Goal: Task Accomplishment & Management: Use online tool/utility

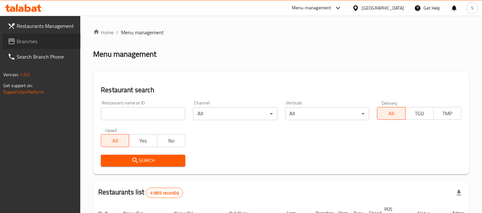
click at [12, 46] on link "Branches" at bounding box center [42, 41] width 78 height 15
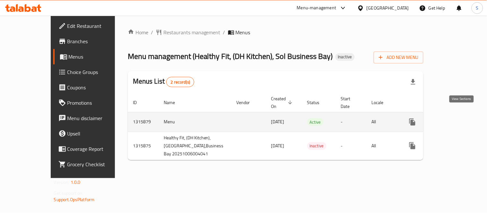
click at [460, 118] on icon "enhanced table" at bounding box center [459, 122] width 8 height 8
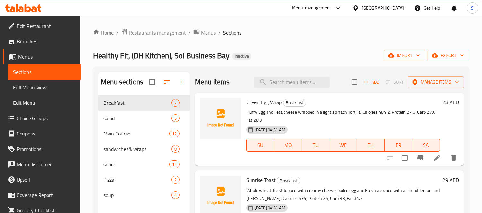
click at [463, 53] on icon "button" at bounding box center [461, 55] width 6 height 6
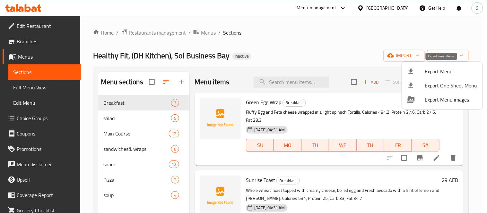
click at [429, 68] on span "Export Menu" at bounding box center [451, 72] width 52 height 8
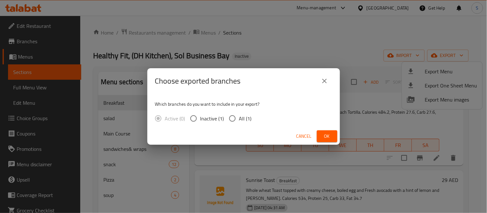
click at [237, 123] on input "All (1)" at bounding box center [232, 118] width 13 height 13
radio input "true"
click at [329, 134] on span "Ok" at bounding box center [327, 136] width 10 height 8
